Goal: Obtain resource: Obtain resource

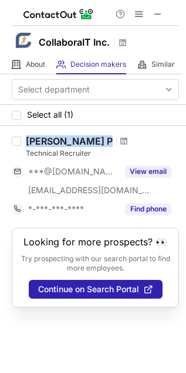
drag, startPoint x: 77, startPoint y: 138, endPoint x: 22, endPoint y: 139, distance: 55.1
click at [22, 139] on div "Prasanta P Technical Recruiter ***@gmail.com ***@collaboraitinc.com View email …" at bounding box center [100, 176] width 158 height 83
copy div "Prasanta P"
click at [163, 13] on button at bounding box center [158, 14] width 14 height 14
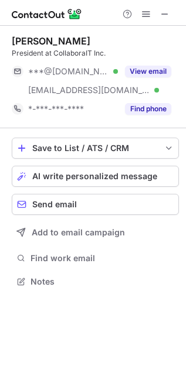
scroll to position [274, 186]
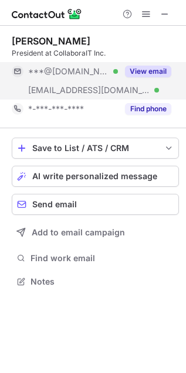
click at [144, 66] on button "View email" at bounding box center [148, 72] width 46 height 12
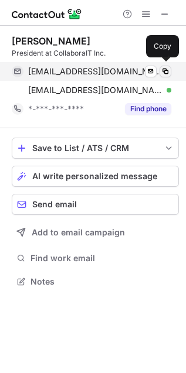
click at [161, 73] on span at bounding box center [165, 71] width 9 height 9
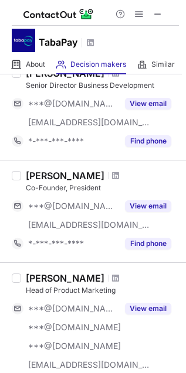
scroll to position [521, 0]
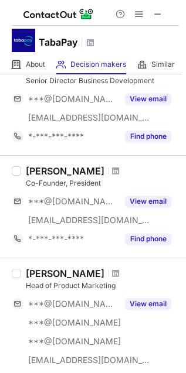
drag, startPoint x: 105, startPoint y: 168, endPoint x: 26, endPoint y: 171, distance: 78.6
click at [26, 171] on div "Rodney Robinson" at bounding box center [102, 171] width 153 height 12
copy div "Rodney Robinson"
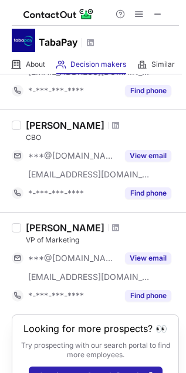
scroll to position [953, 0]
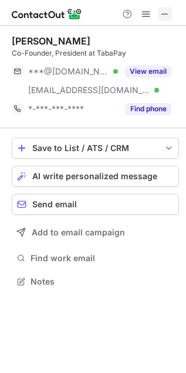
scroll to position [274, 186]
click at [165, 13] on span at bounding box center [164, 13] width 9 height 9
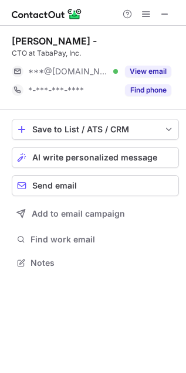
scroll to position [255, 186]
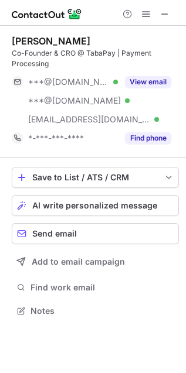
scroll to position [303, 186]
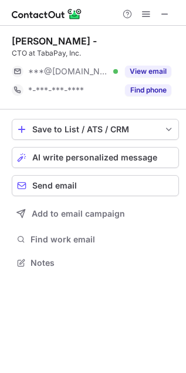
scroll to position [255, 186]
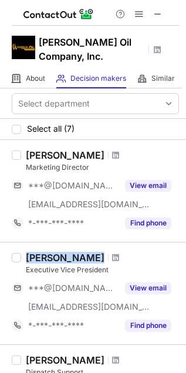
drag, startPoint x: 110, startPoint y: 252, endPoint x: 22, endPoint y: 257, distance: 87.5
click at [22, 257] on div "Thomas J Warren Executive Vice President ***@yahoo.com ***@altomtransport.com V…" at bounding box center [100, 293] width 158 height 83
copy div "Thomas J Warren"
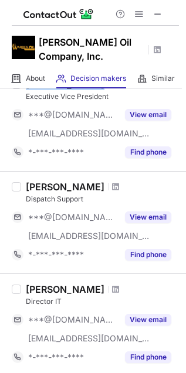
scroll to position [217, 0]
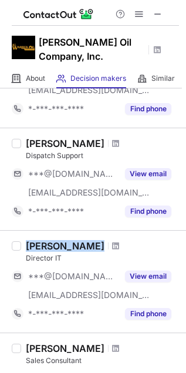
drag, startPoint x: 60, startPoint y: 239, endPoint x: 26, endPoint y: 244, distance: 33.7
click at [26, 244] on div "Matt N" at bounding box center [102, 246] width 153 height 12
copy div "Matt N"
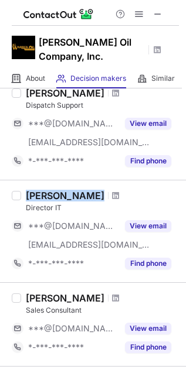
scroll to position [0, 0]
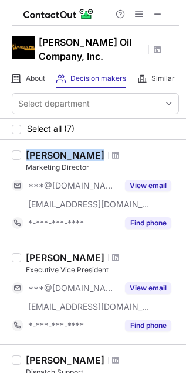
drag, startPoint x: 89, startPoint y: 153, endPoint x: 23, endPoint y: 154, distance: 65.1
click at [23, 154] on div "Kevin Pasciak Marketing Director ***@gmail.com ***@altomtransport.com View emai…" at bounding box center [100, 191] width 158 height 83
copy div "Kevin Pasciak"
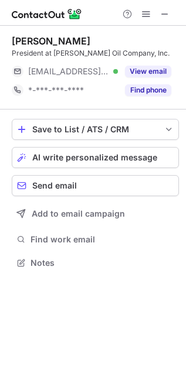
scroll to position [255, 186]
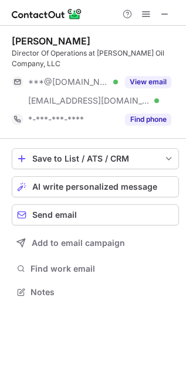
scroll to position [284, 186]
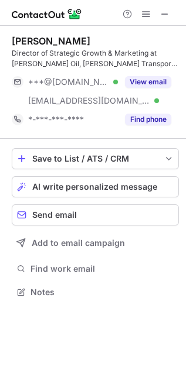
scroll to position [284, 186]
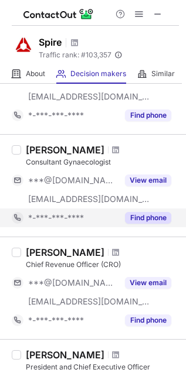
scroll to position [738, 0]
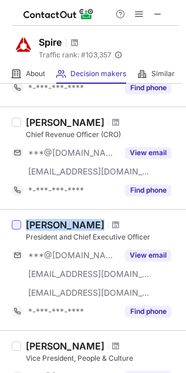
drag, startPoint x: 89, startPoint y: 217, endPoint x: 19, endPoint y: 225, distance: 69.6
click at [19, 225] on div "Brad Offman President and Chief Executive Officer ***@gmail.com ***@spirephilan…" at bounding box center [93, 269] width 186 height 121
copy div "[PERSON_NAME]"
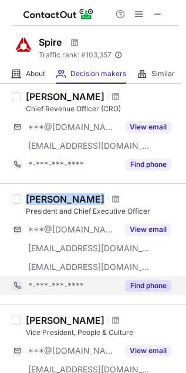
scroll to position [868, 0]
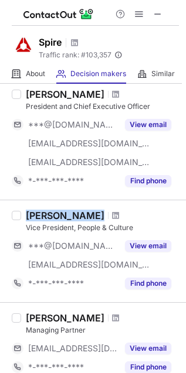
drag, startPoint x: 98, startPoint y: 213, endPoint x: 25, endPoint y: 213, distance: 72.7
click at [26, 213] on div "Barbara Doucet" at bounding box center [102, 216] width 153 height 12
copy div "Barbara Doucet"
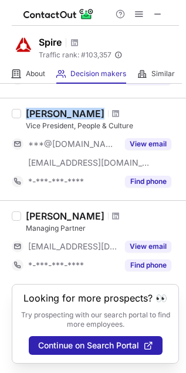
scroll to position [981, 0]
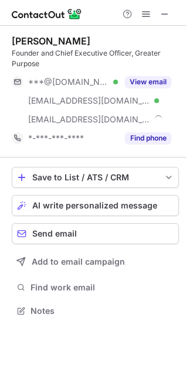
scroll to position [303, 186]
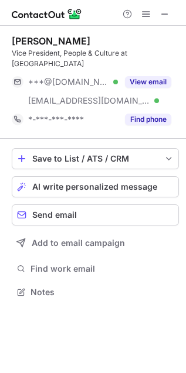
scroll to position [284, 186]
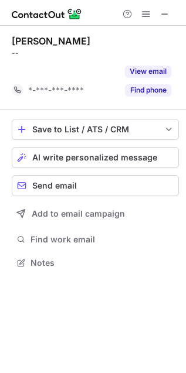
scroll to position [6, 6]
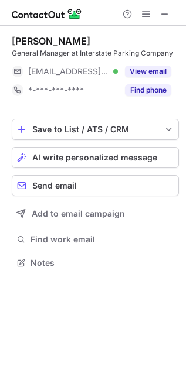
scroll to position [255, 186]
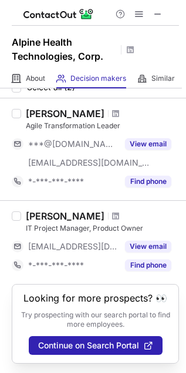
scroll to position [52, 0]
click at [153, 15] on span at bounding box center [157, 13] width 9 height 9
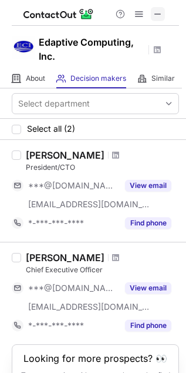
click at [159, 13] on span at bounding box center [157, 13] width 9 height 9
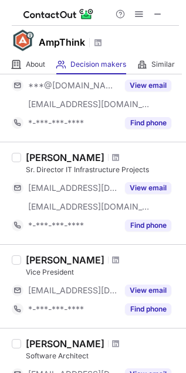
scroll to position [635, 0]
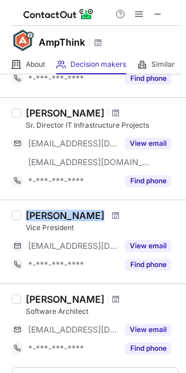
drag, startPoint x: 93, startPoint y: 210, endPoint x: 25, endPoint y: 220, distance: 68.7
click at [25, 220] on div "Lisa Anderson Vice President ***@ampthink.com View email *-***-***-**** Find ph…" at bounding box center [100, 242] width 158 height 64
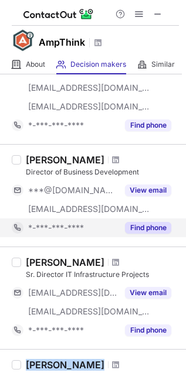
scroll to position [437, 0]
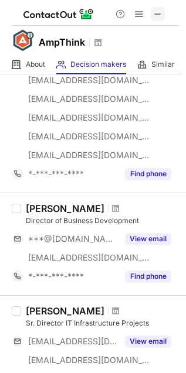
click at [157, 12] on span at bounding box center [157, 13] width 9 height 9
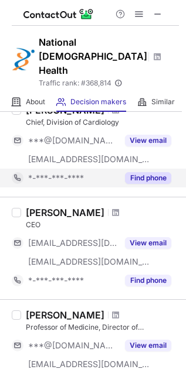
scroll to position [293, 0]
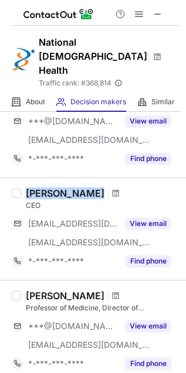
drag, startPoint x: 103, startPoint y: 161, endPoint x: 25, endPoint y: 165, distance: 77.5
click at [26, 188] on div "Charles Powell" at bounding box center [102, 194] width 153 height 12
copy div "Charles Powell"
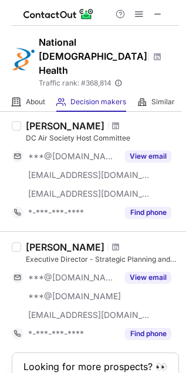
scroll to position [926, 0]
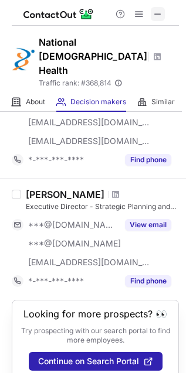
click at [158, 10] on span at bounding box center [157, 13] width 9 height 9
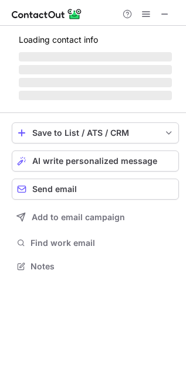
scroll to position [293, 186]
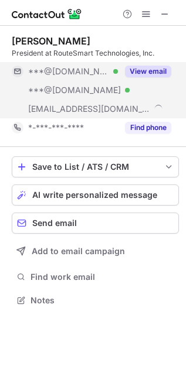
click at [142, 67] on button "View email" at bounding box center [148, 72] width 46 height 12
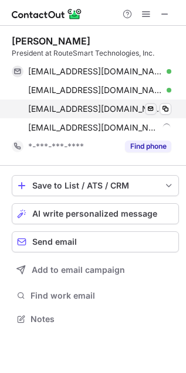
scroll to position [311, 186]
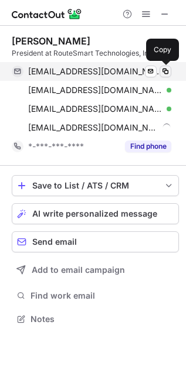
click at [164, 67] on span at bounding box center [165, 71] width 9 height 9
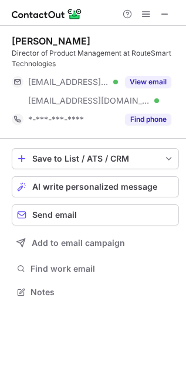
scroll to position [284, 186]
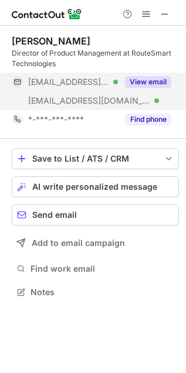
click at [141, 80] on button "View email" at bounding box center [148, 82] width 46 height 12
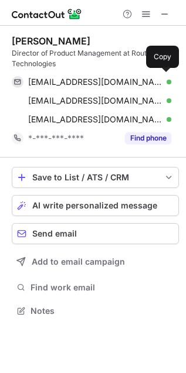
scroll to position [303, 186]
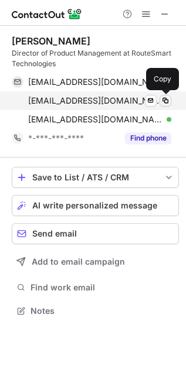
click at [162, 100] on span at bounding box center [165, 100] width 9 height 9
